Goal: Register for event/course

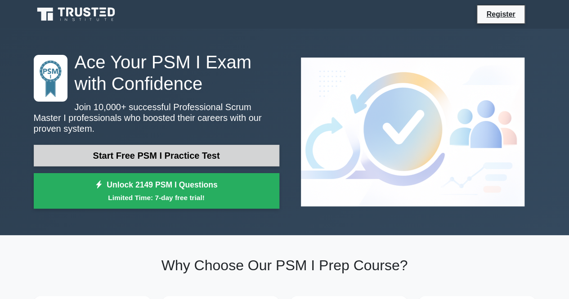
click at [219, 152] on link "Start Free PSM I Practice Test" at bounding box center [157, 156] width 246 height 22
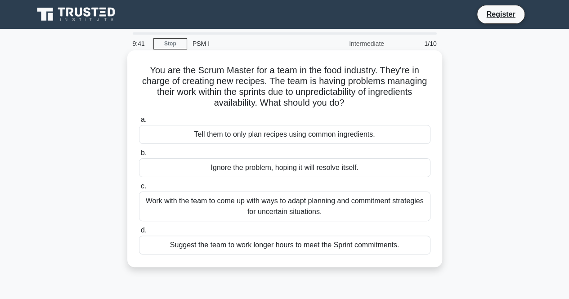
click at [347, 205] on div "Work with the team to come up with ways to adapt planning and commitment strate…" at bounding box center [285, 207] width 292 height 30
click at [139, 189] on input "c. Work with the team to come up with ways to adapt planning and commitment str…" at bounding box center [139, 187] width 0 height 6
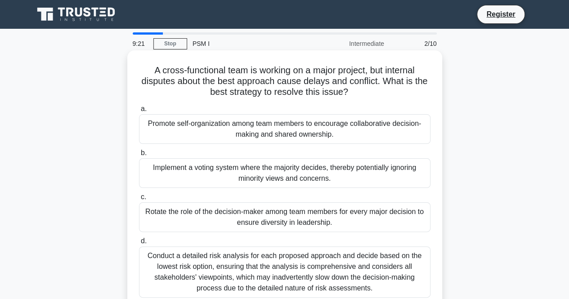
click at [303, 266] on div "Conduct a detailed risk analysis for each proposed approach and decide based on…" at bounding box center [285, 272] width 292 height 51
click at [139, 244] on input "d. Conduct a detailed risk analysis for each proposed approach and decide based…" at bounding box center [139, 241] width 0 height 6
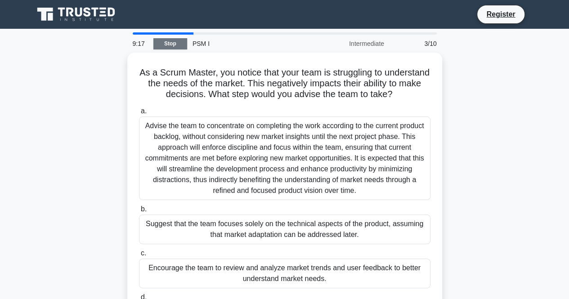
click at [167, 40] on link "Stop" at bounding box center [170, 43] width 34 height 11
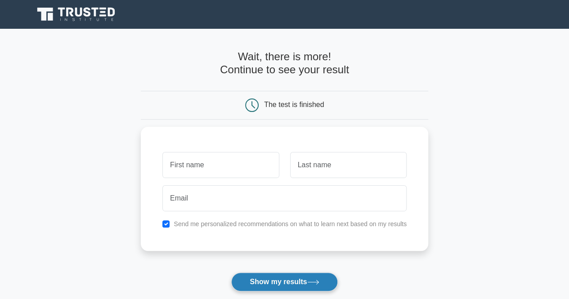
click at [265, 277] on button "Show my results" at bounding box center [284, 282] width 106 height 19
